Goal: Task Accomplishment & Management: Complete application form

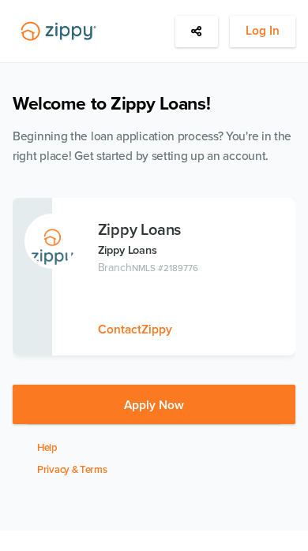
click at [275, 35] on span "Log In" at bounding box center [262, 31] width 34 height 20
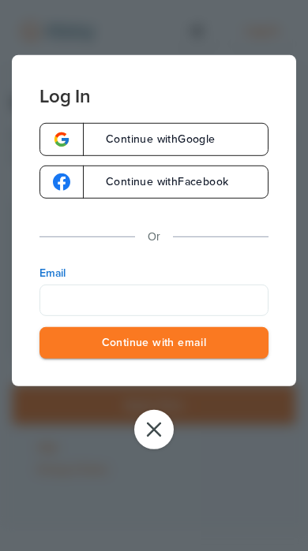
click at [201, 299] on input "Email" at bounding box center [153, 300] width 229 height 32
click at [225, 286] on input "Email" at bounding box center [153, 300] width 229 height 32
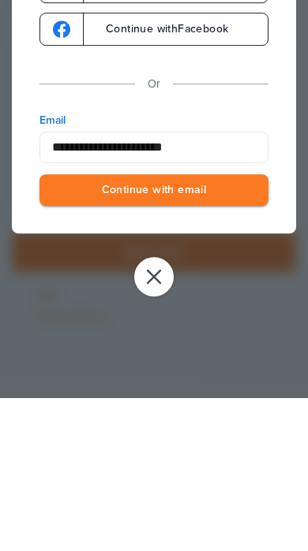
type input "**********"
click at [235, 327] on button "Continue with email" at bounding box center [153, 343] width 229 height 32
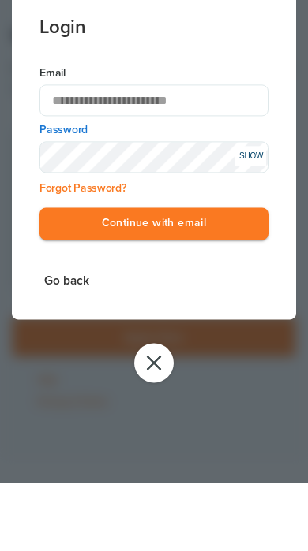
click at [240, 276] on button "Continue with email" at bounding box center [153, 292] width 229 height 32
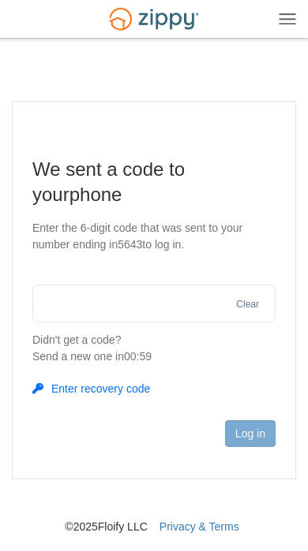
click at [197, 296] on input "text" at bounding box center [153, 304] width 243 height 38
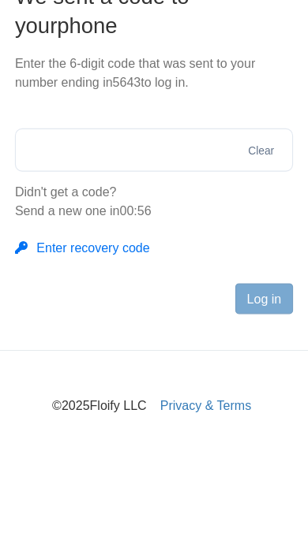
click at [48, 381] on button "Enter recovery code" at bounding box center [91, 389] width 118 height 16
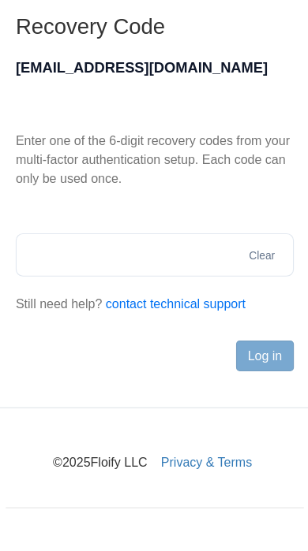
scroll to position [78, 0]
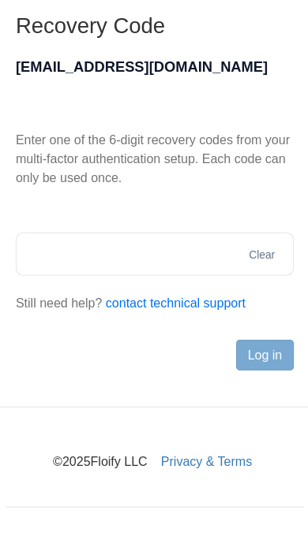
click at [171, 273] on input "text" at bounding box center [153, 292] width 243 height 38
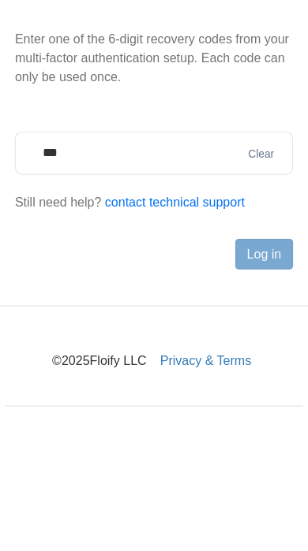
scroll to position [101, 0]
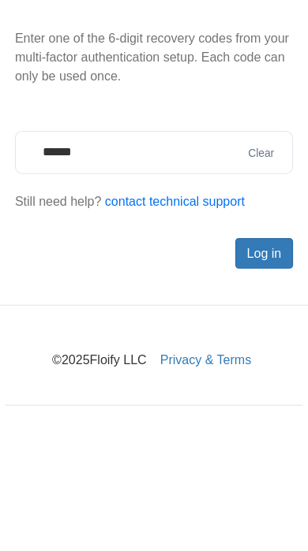
type input "******"
click at [237, 344] on button "Log in" at bounding box center [250, 357] width 50 height 27
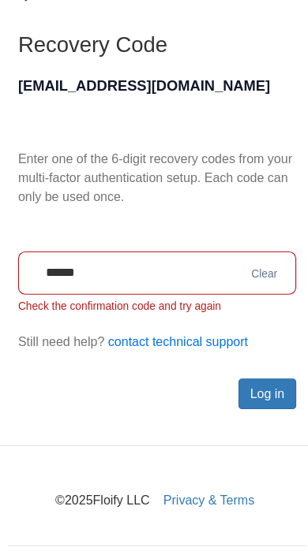
click at [237, 263] on button "Clear" at bounding box center [247, 270] width 32 height 15
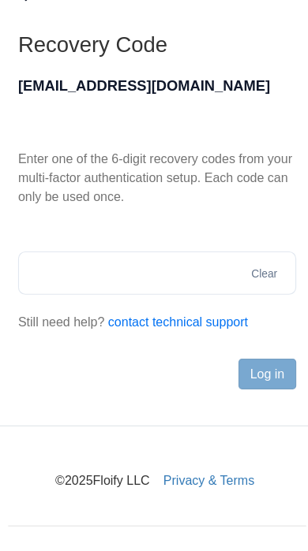
click at [166, 250] on input "text" at bounding box center [153, 269] width 243 height 38
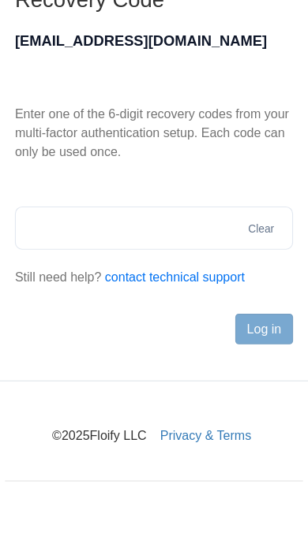
click at [156, 250] on input "text" at bounding box center [153, 269] width 243 height 38
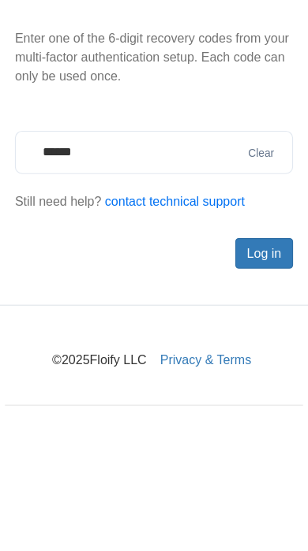
type input "******"
click at [238, 344] on button "Log in" at bounding box center [250, 357] width 50 height 27
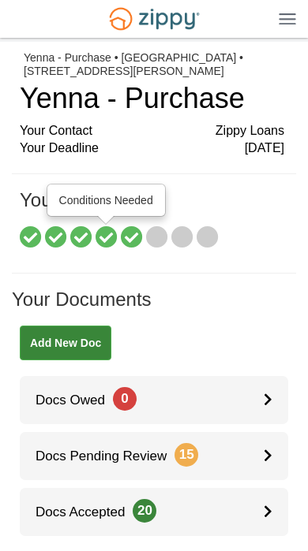
click at [117, 236] on icon at bounding box center [106, 238] width 22 height 22
click at [131, 238] on icon at bounding box center [132, 238] width 22 height 22
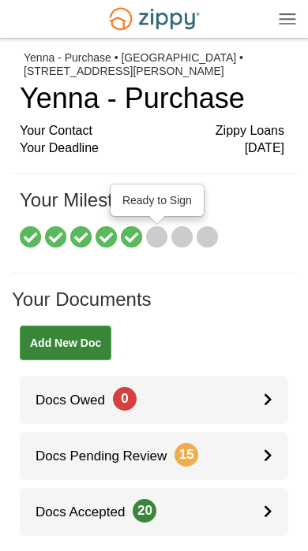
click at [155, 238] on icon at bounding box center [157, 238] width 22 height 22
click at [190, 227] on icon at bounding box center [182, 238] width 22 height 22
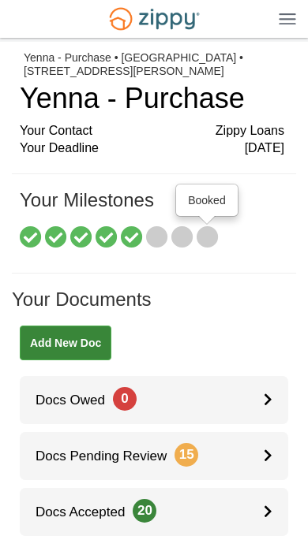
click at [215, 230] on icon at bounding box center [207, 238] width 22 height 22
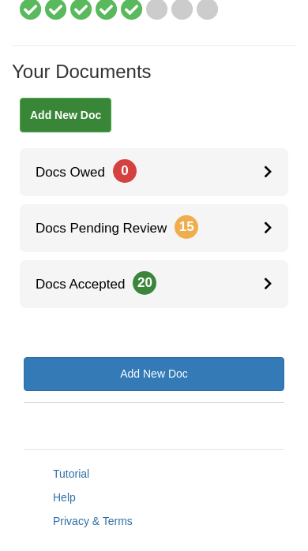
scroll to position [211, 0]
